Goal: Task Accomplishment & Management: Use online tool/utility

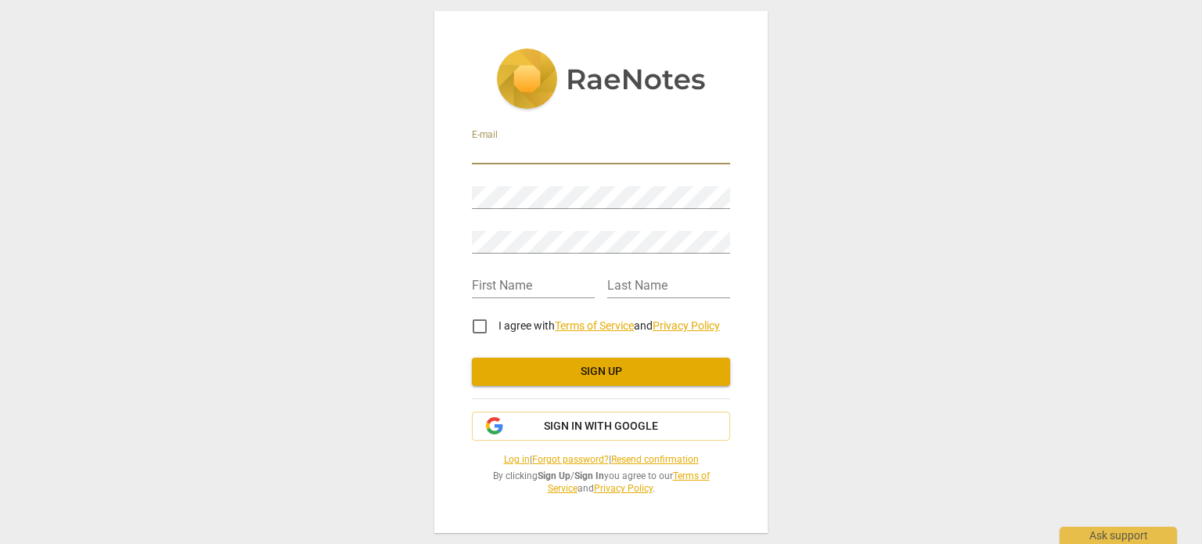
click at [516, 145] on input "email" at bounding box center [601, 153] width 258 height 23
click at [544, 144] on input "email" at bounding box center [601, 153] width 258 height 23
type input "[EMAIL_ADDRESS][DOMAIN_NAME]"
type input "Val"
type input "[PERSON_NAME]"
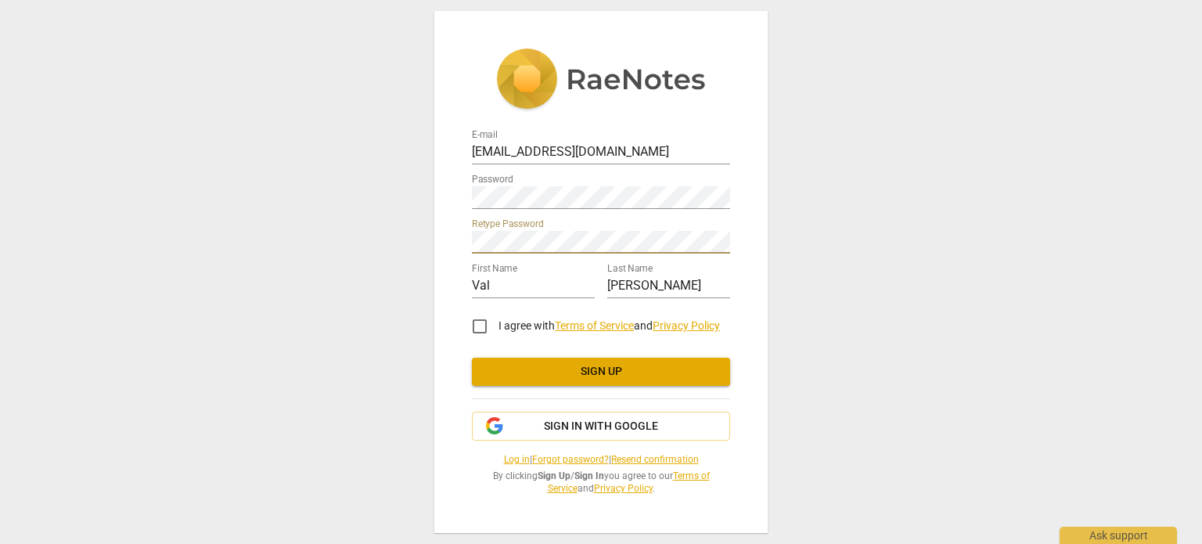
click at [480, 325] on input "I agree with Terms of Service and Privacy Policy" at bounding box center [480, 326] width 38 height 38
checkbox input "true"
drag, startPoint x: 609, startPoint y: 367, endPoint x: 683, endPoint y: 367, distance: 73.5
click at [609, 367] on span "Sign up" at bounding box center [600, 372] width 233 height 16
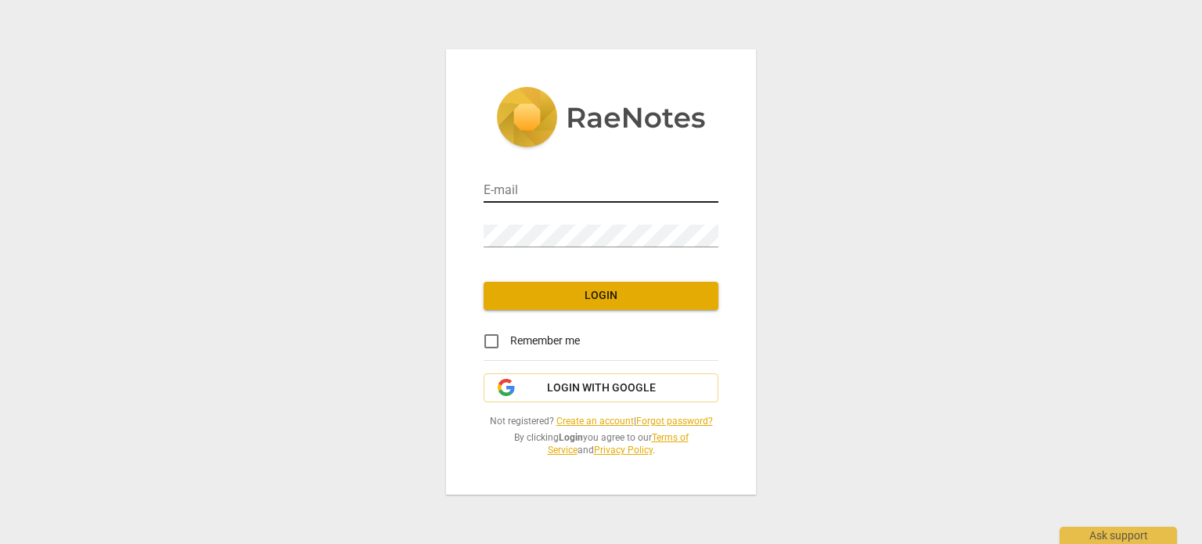
click at [524, 188] on input "email" at bounding box center [601, 191] width 235 height 23
type input "[EMAIL_ADDRESS][DOMAIN_NAME]"
drag, startPoint x: 488, startPoint y: 340, endPoint x: 536, endPoint y: 322, distance: 51.3
click at [488, 340] on input "Remember me" at bounding box center [492, 341] width 38 height 38
checkbox input "true"
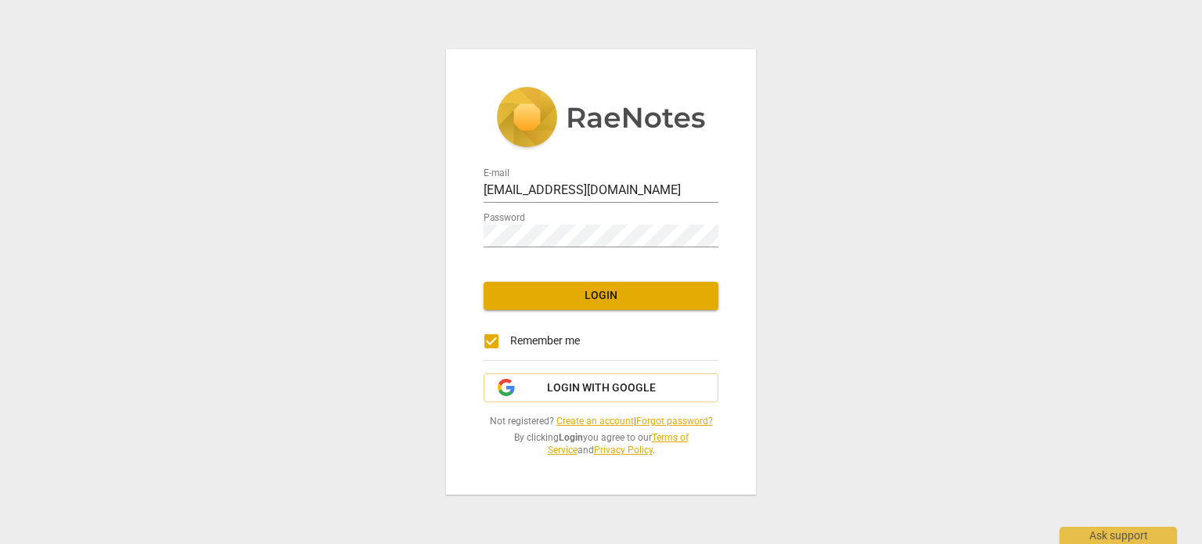
click at [589, 289] on span "Login" at bounding box center [601, 296] width 210 height 16
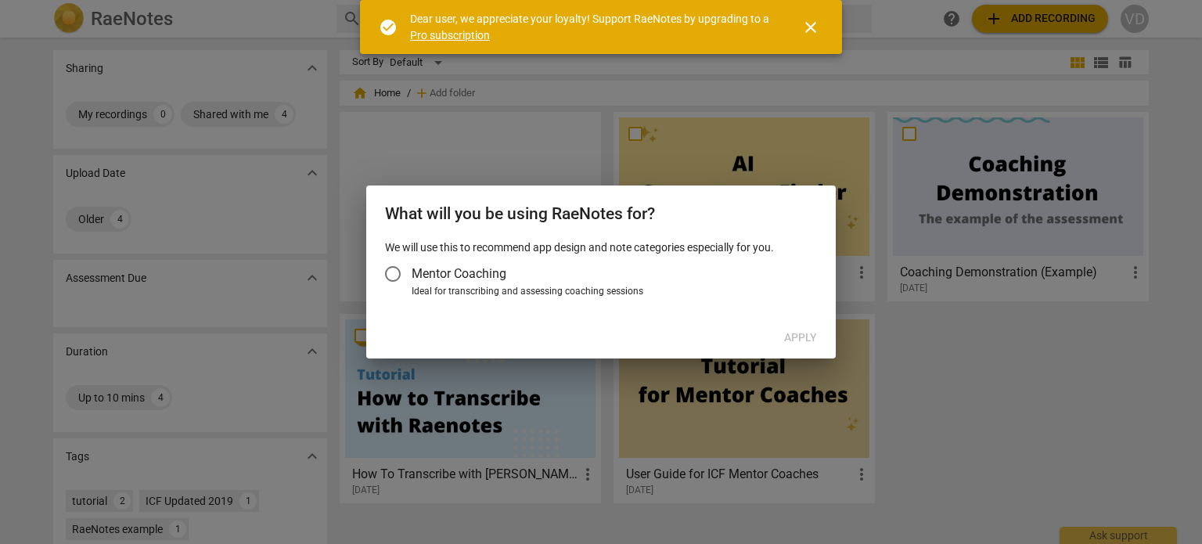
click at [394, 275] on input "Mentor Coaching" at bounding box center [393, 274] width 38 height 38
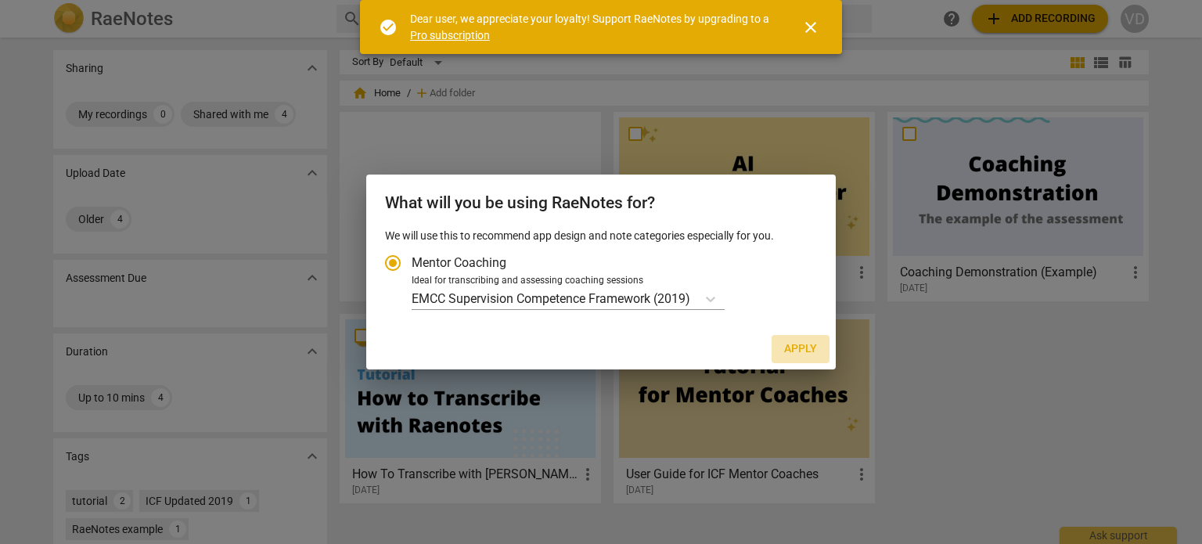
click at [801, 356] on span "Apply" at bounding box center [800, 349] width 33 height 16
radio input "false"
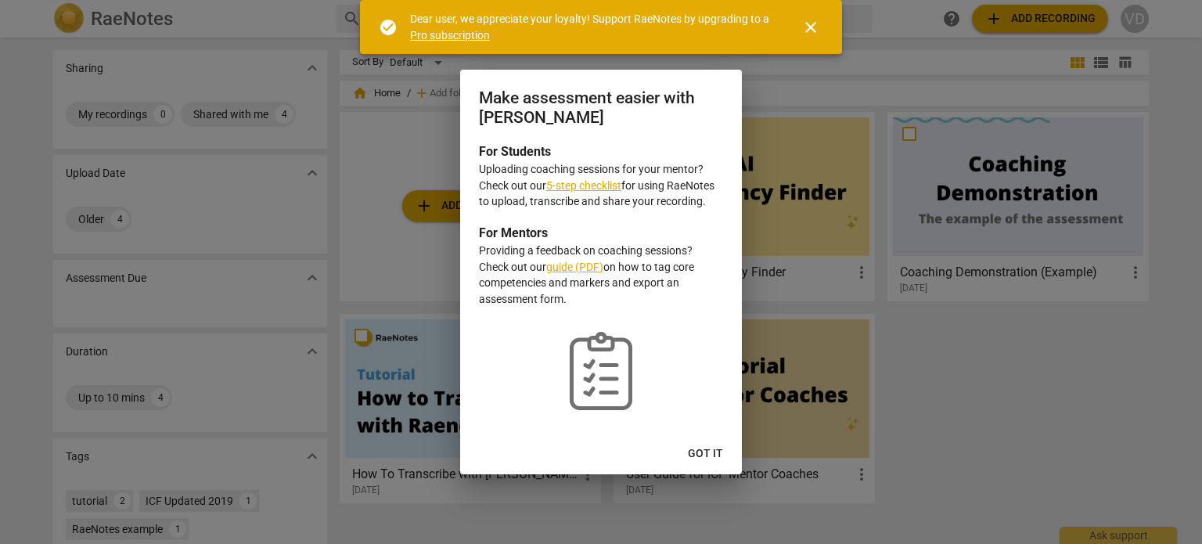
click at [588, 182] on link "5-step checklist" at bounding box center [583, 185] width 75 height 13
click at [712, 447] on span "Got it" at bounding box center [705, 454] width 35 height 16
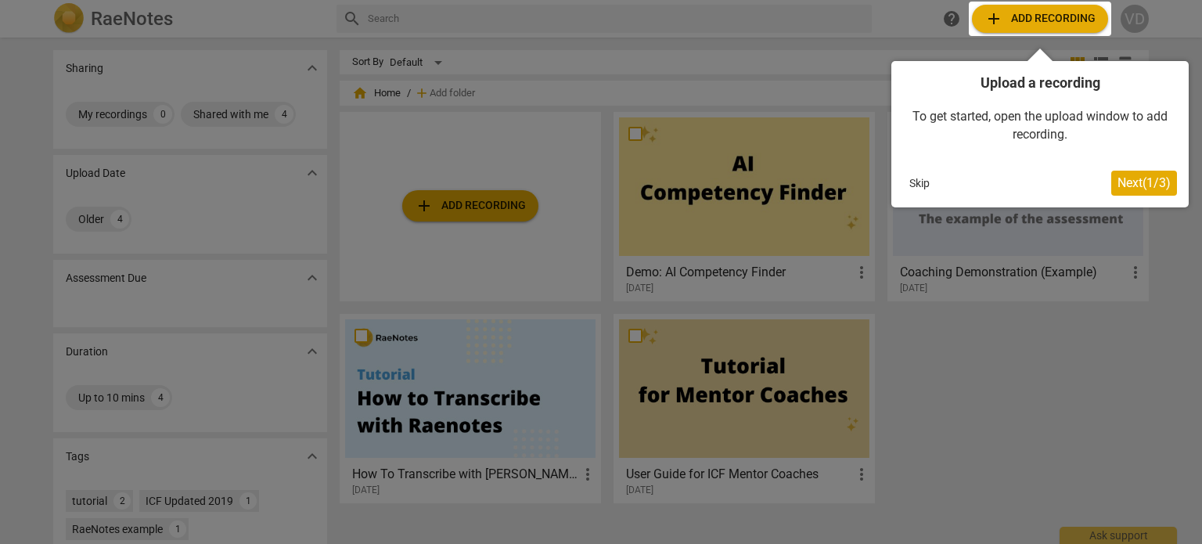
click at [1136, 179] on span "Next ( 1 / 3 )" at bounding box center [1143, 182] width 53 height 15
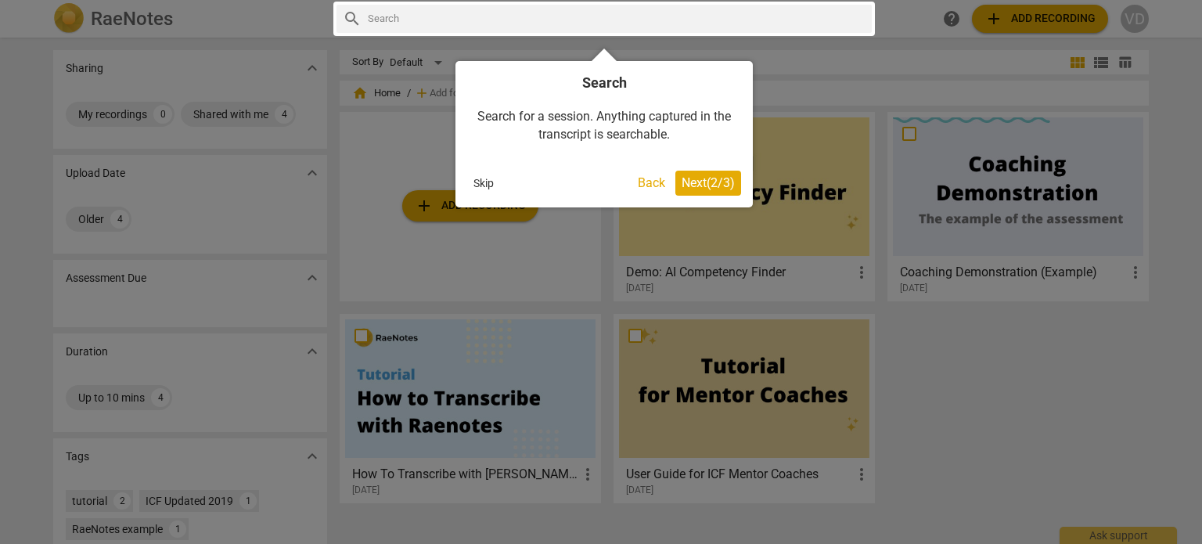
click at [703, 183] on span "Next ( 2 / 3 )" at bounding box center [707, 182] width 53 height 15
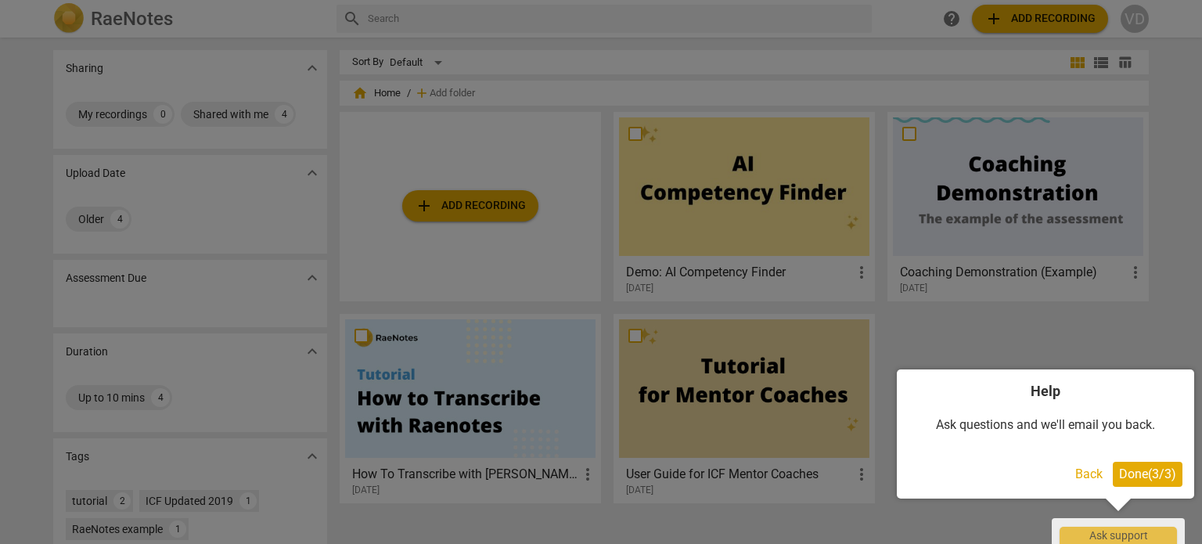
click at [1149, 472] on span "Done ( 3 / 3 )" at bounding box center [1147, 473] width 57 height 15
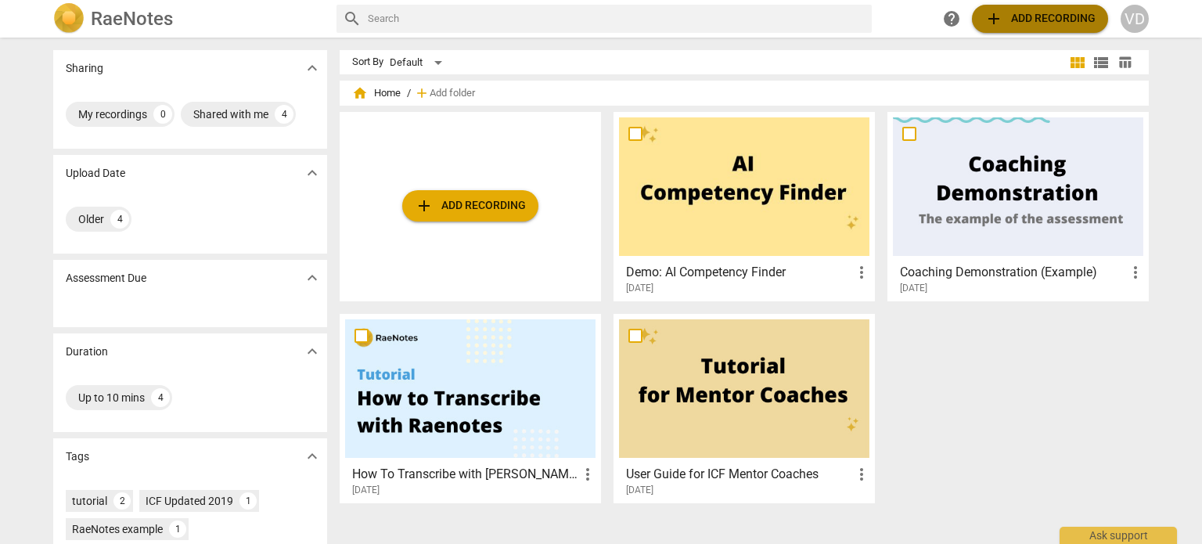
click at [1008, 16] on span "add Add recording" at bounding box center [1039, 18] width 111 height 19
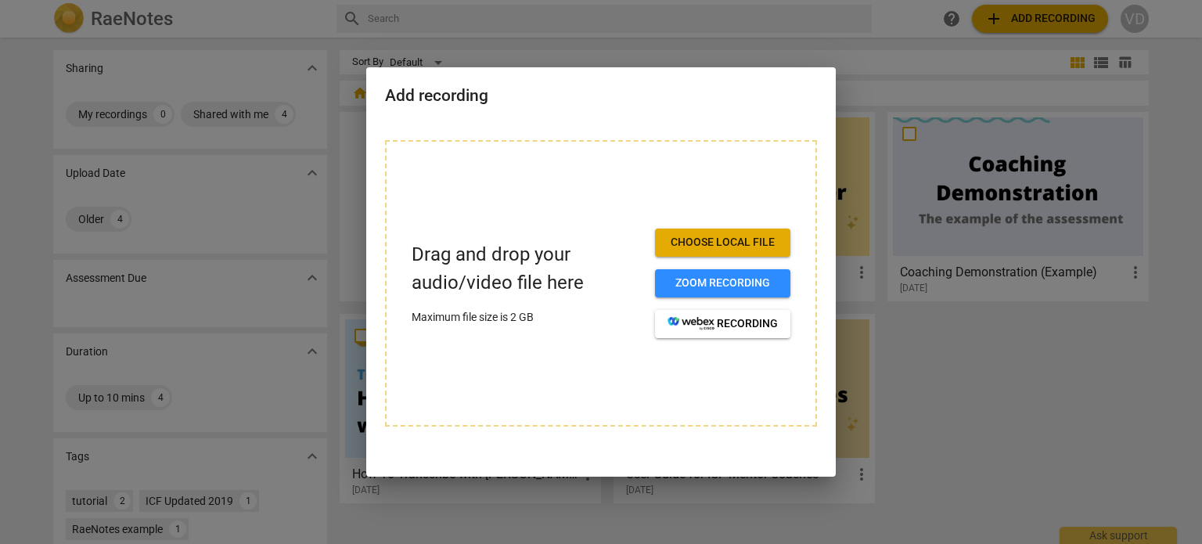
click at [984, 397] on div at bounding box center [601, 272] width 1202 height 544
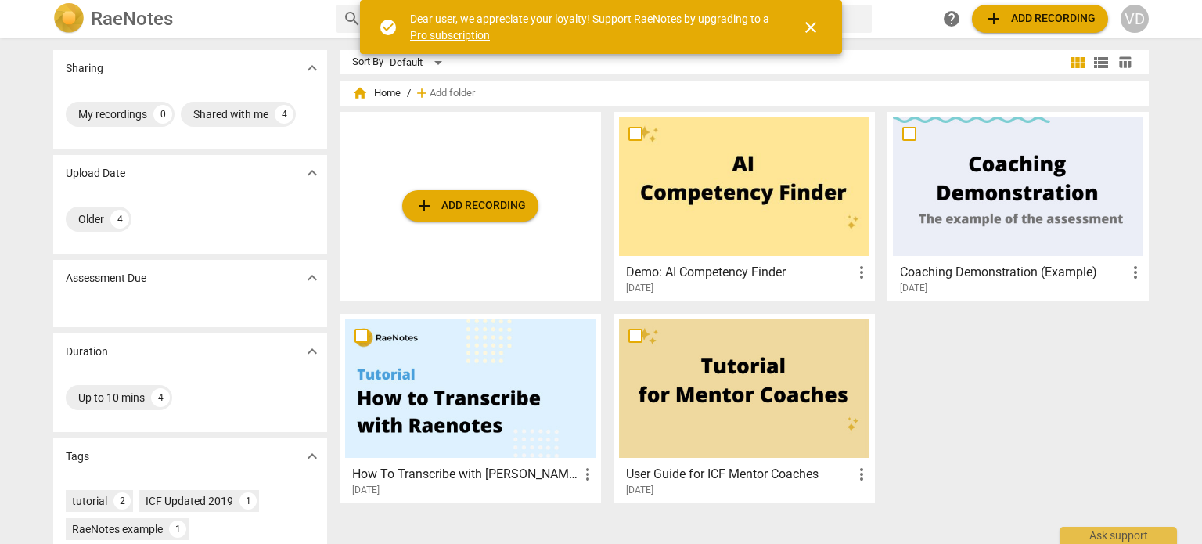
click at [1030, 13] on span "add Add recording" at bounding box center [1039, 18] width 111 height 19
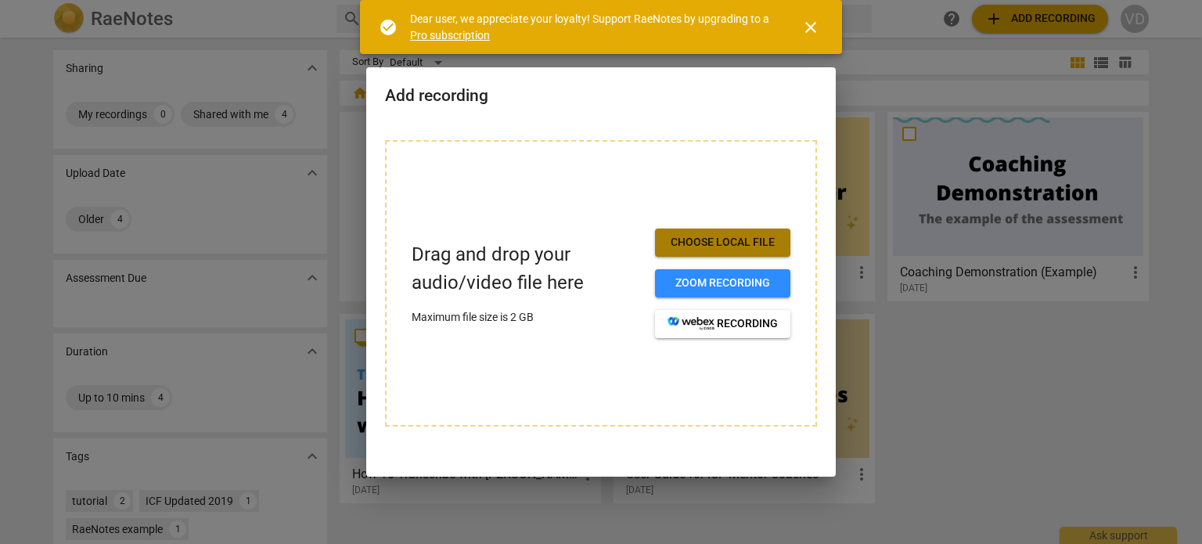
click at [756, 243] on span "Choose local file" at bounding box center [722, 243] width 110 height 16
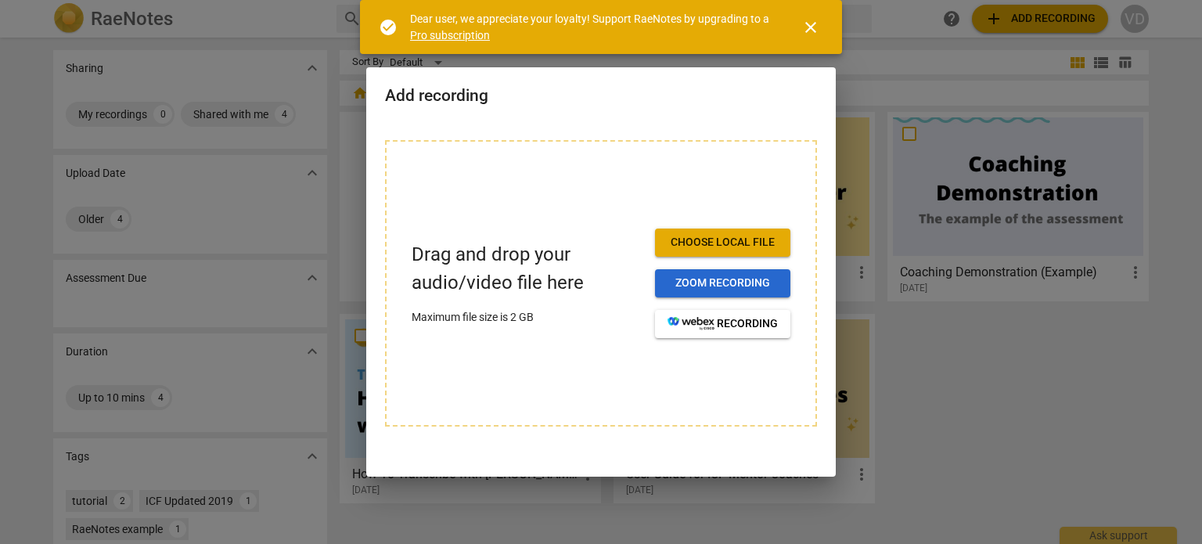
click at [738, 282] on span "Zoom recording" at bounding box center [722, 283] width 110 height 16
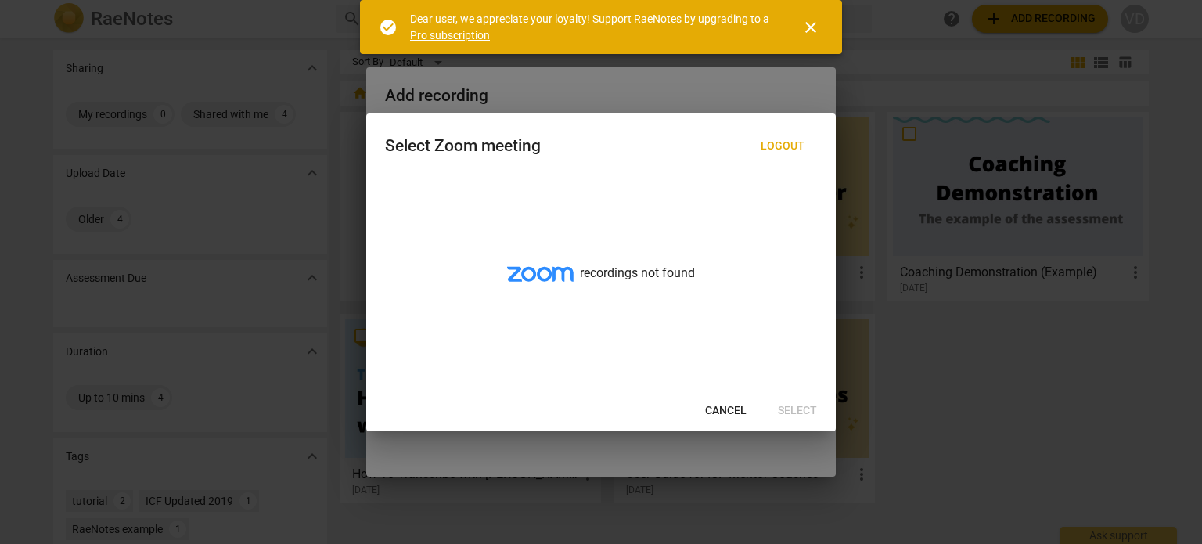
click at [811, 26] on span "close" at bounding box center [810, 27] width 19 height 19
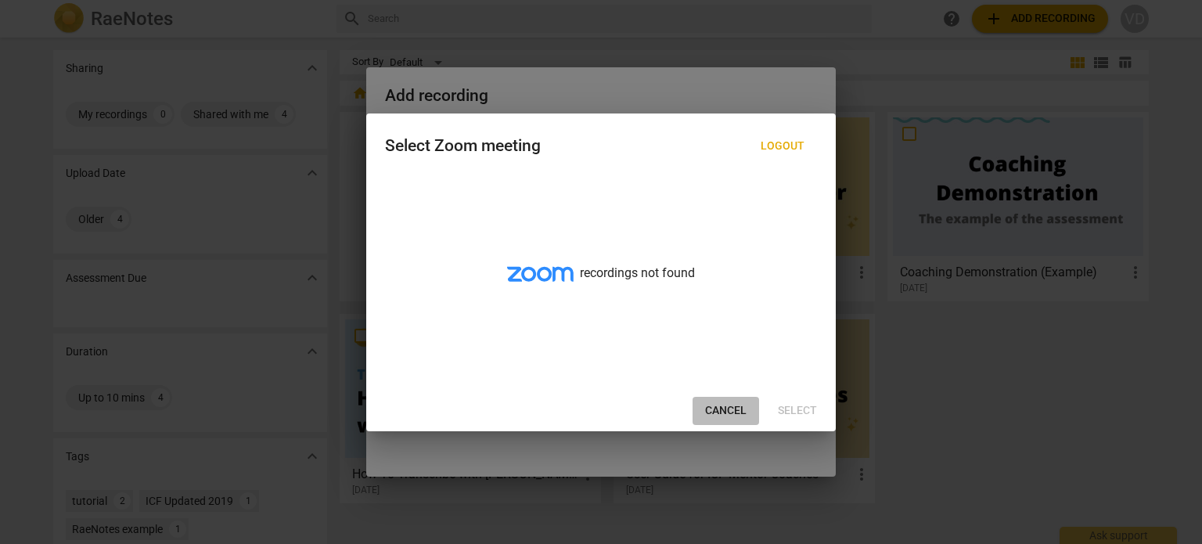
click at [730, 408] on span "Cancel" at bounding box center [725, 411] width 41 height 16
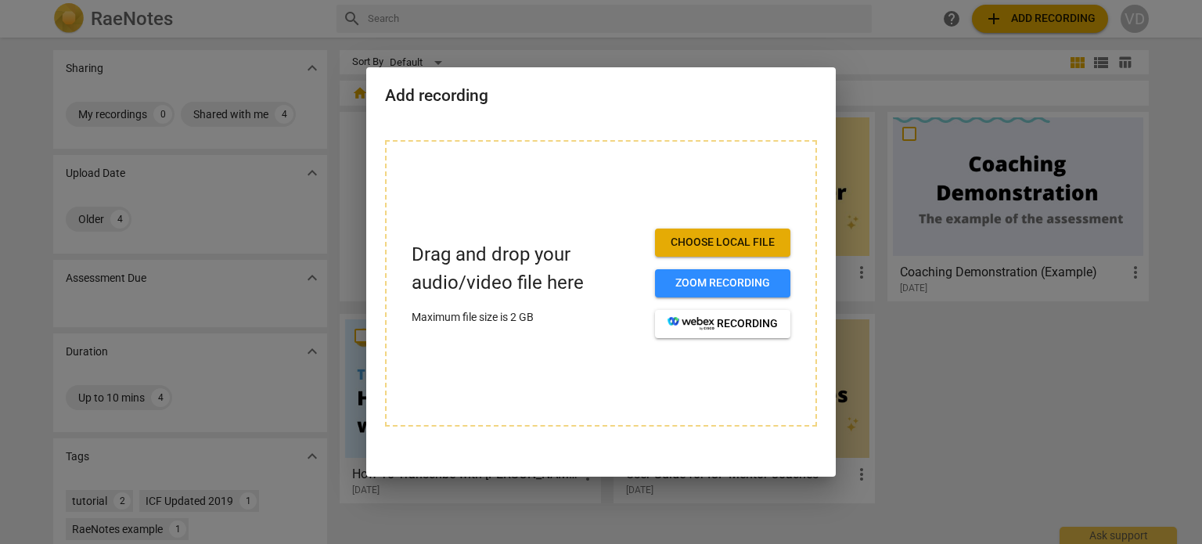
click at [993, 390] on div at bounding box center [601, 272] width 1202 height 544
